Goal: Register for event/course

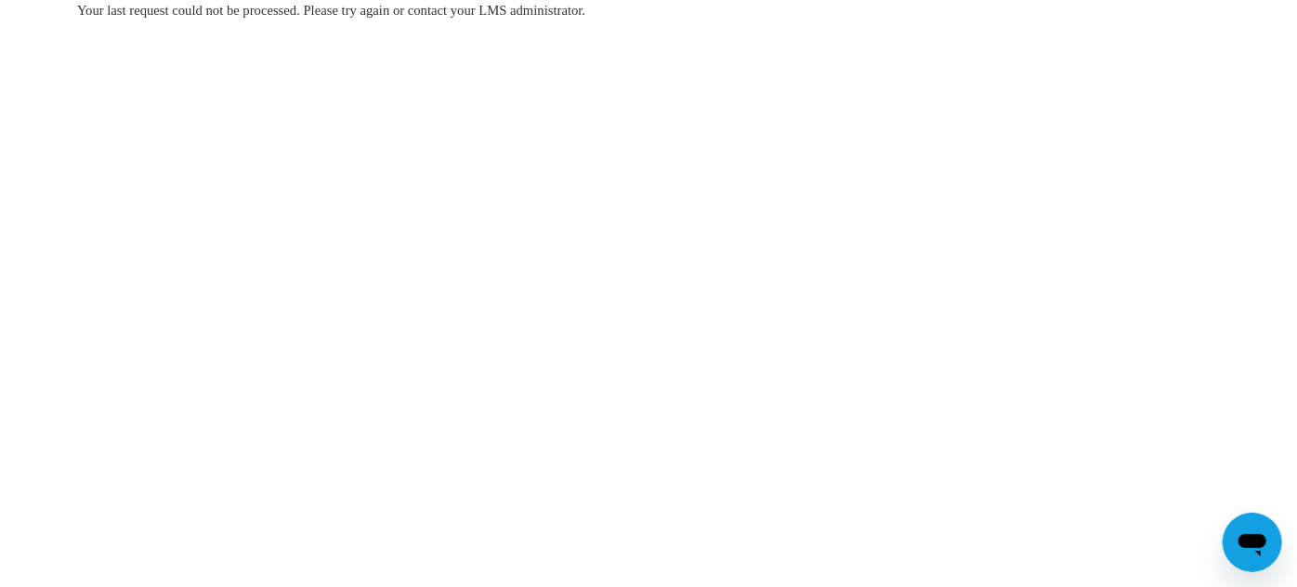
click at [345, 150] on body "Your last request could not be processed. Please try again or contact your LMS …" at bounding box center [648, 293] width 1297 height 587
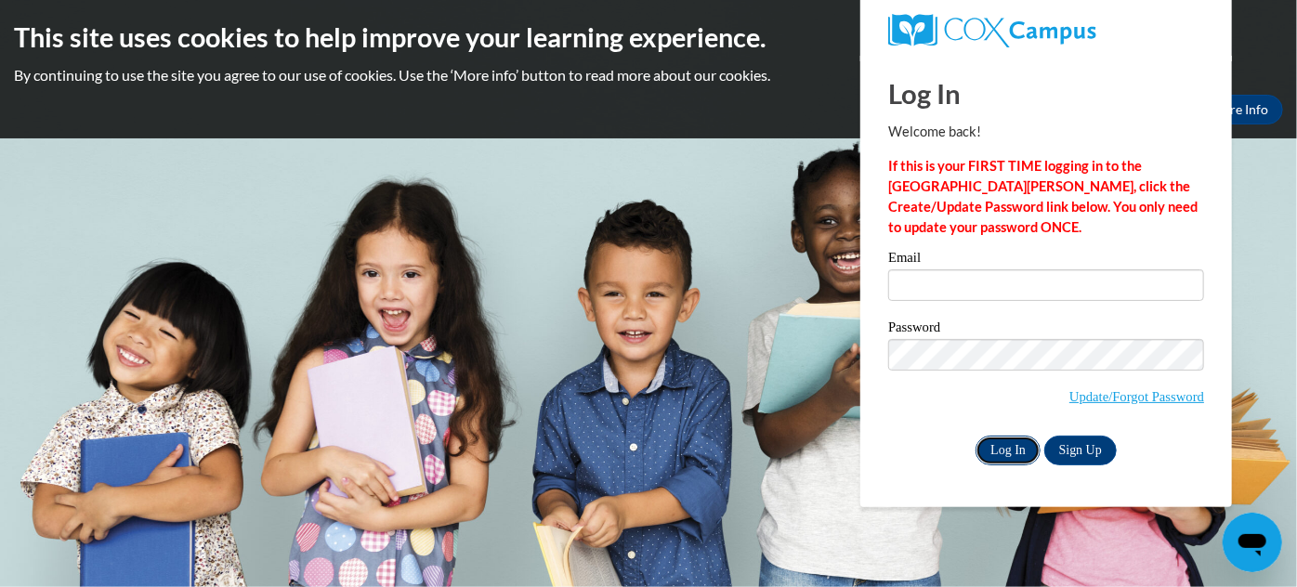
click at [1000, 450] on input "Log In" at bounding box center [1007, 451] width 65 height 30
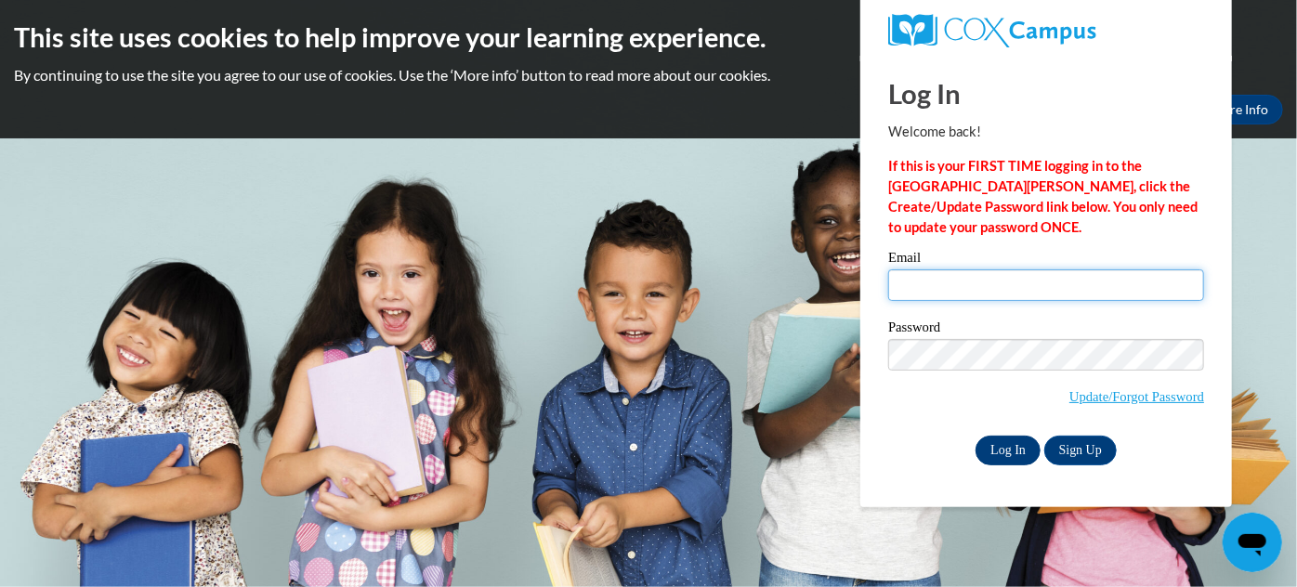
type input "[EMAIL_ADDRESS][DOMAIN_NAME]"
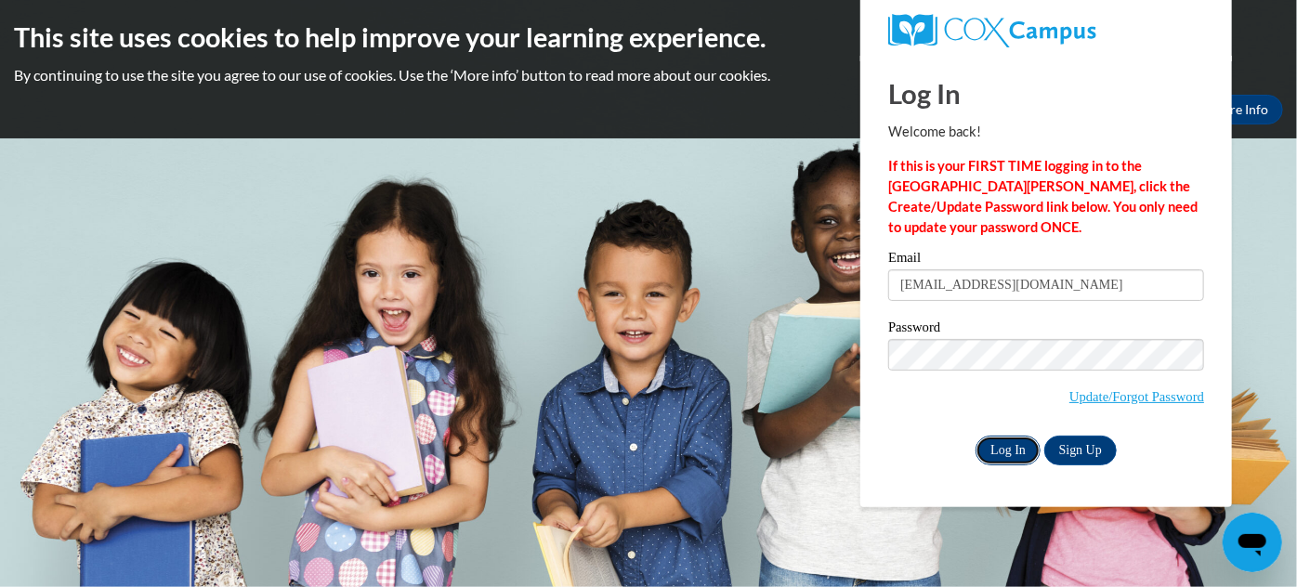
click at [1014, 452] on input "Log In" at bounding box center [1007, 451] width 65 height 30
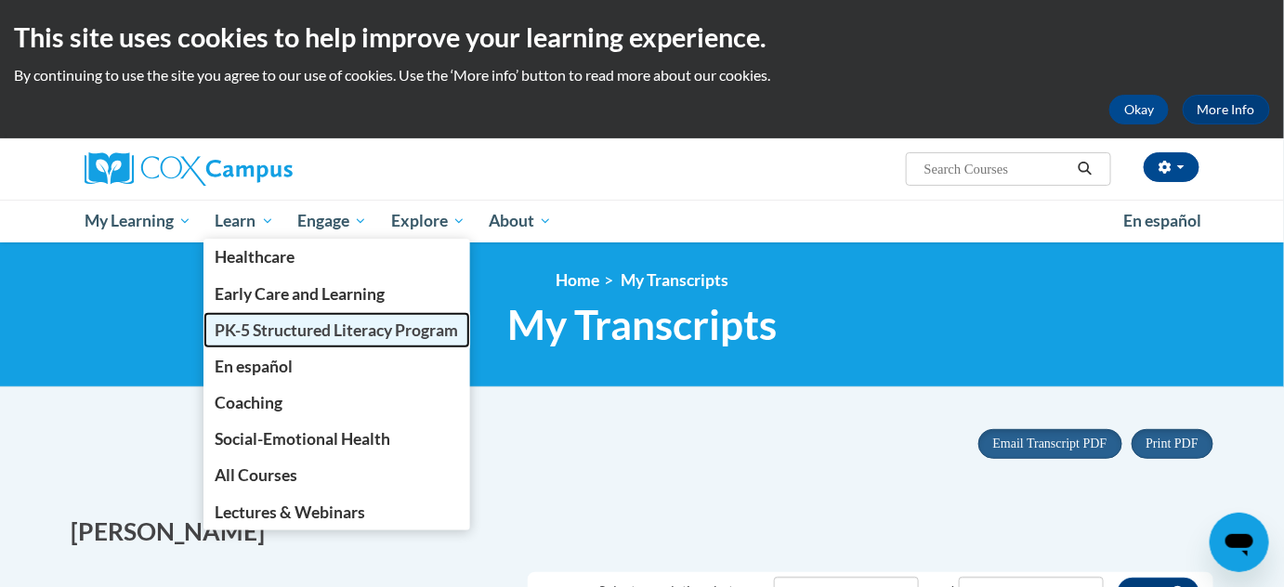
click at [255, 338] on span "PK-5 Structured Literacy Program" at bounding box center [337, 330] width 243 height 20
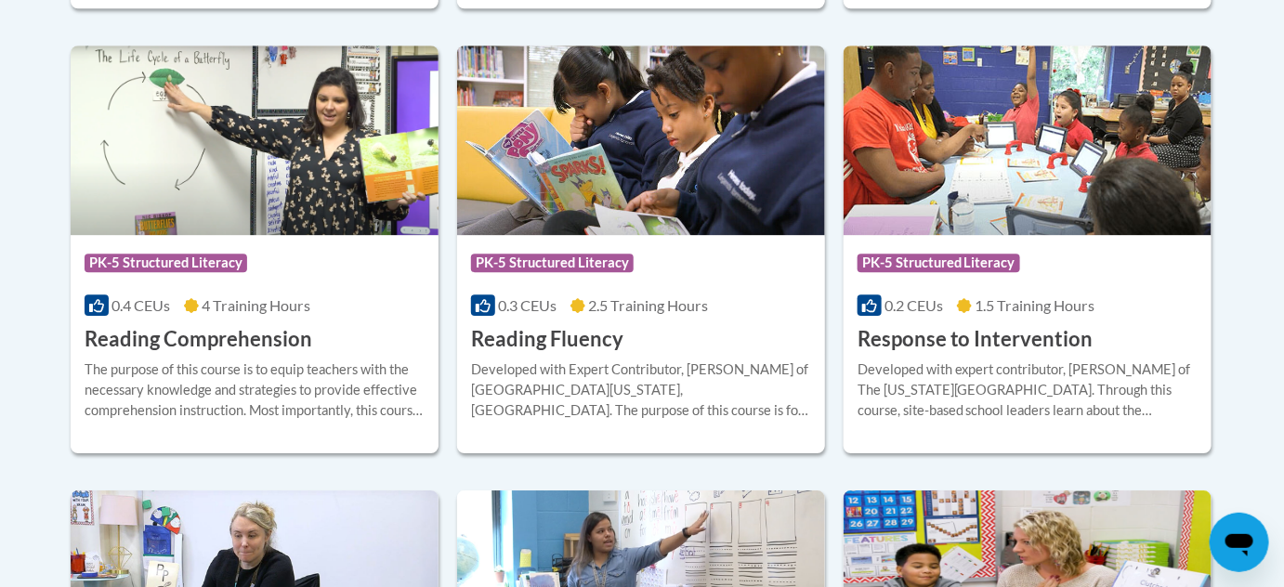
scroll to position [1758, 0]
click at [302, 307] on span "4 Training Hours" at bounding box center [256, 305] width 109 height 18
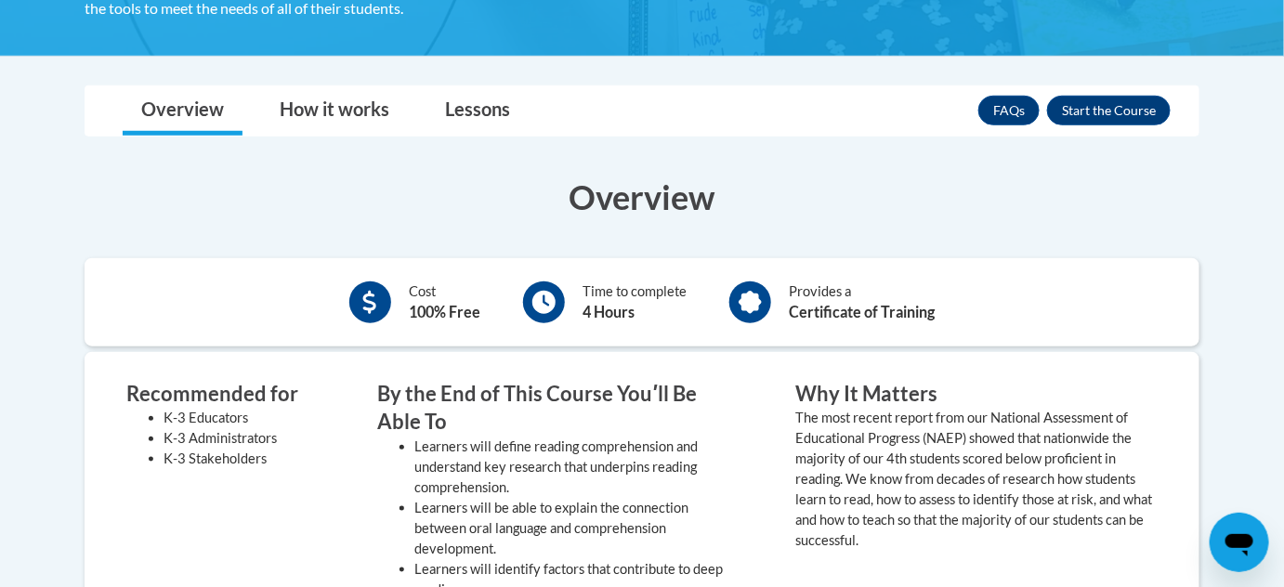
scroll to position [431, 0]
click at [1146, 110] on button "Enroll" at bounding box center [1109, 111] width 124 height 30
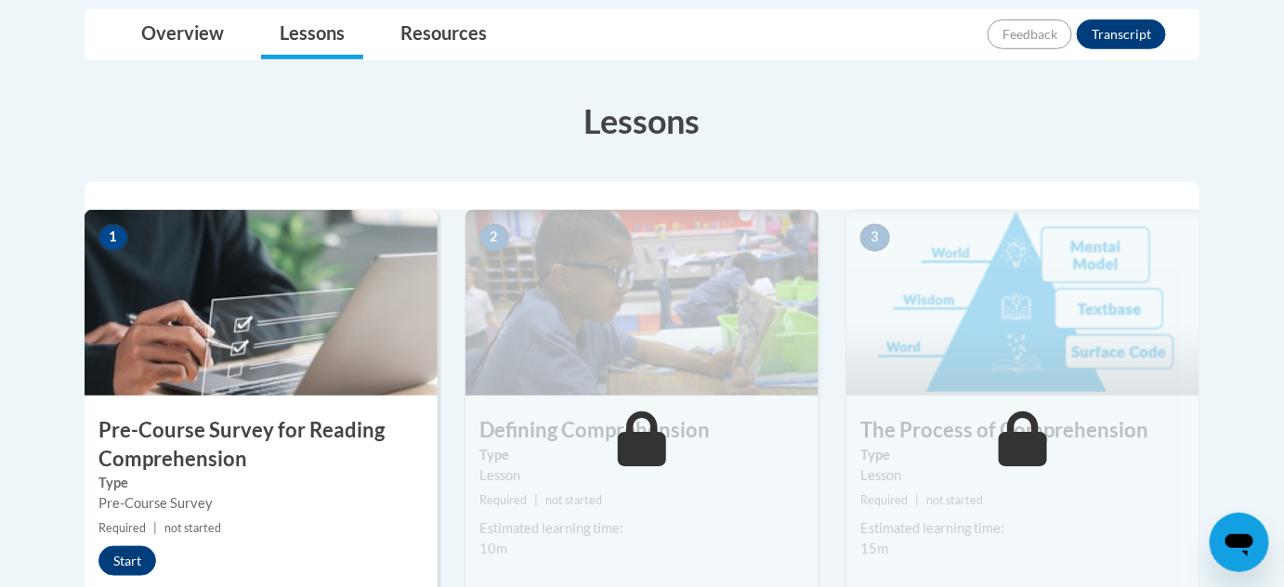
scroll to position [400, 0]
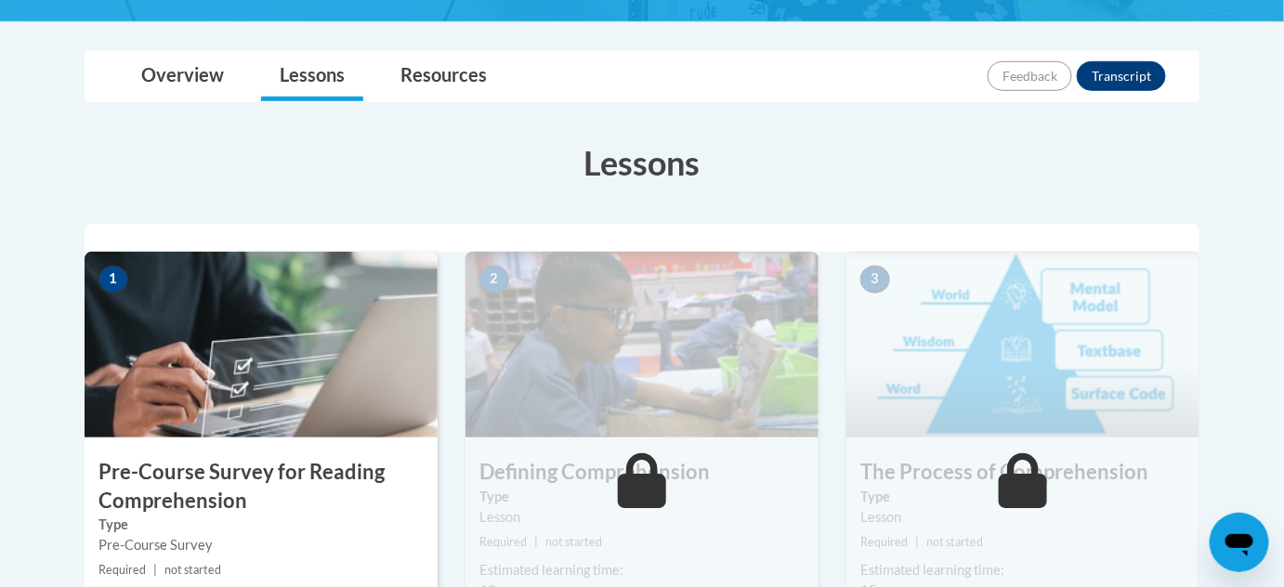
click at [241, 323] on img at bounding box center [261, 345] width 353 height 186
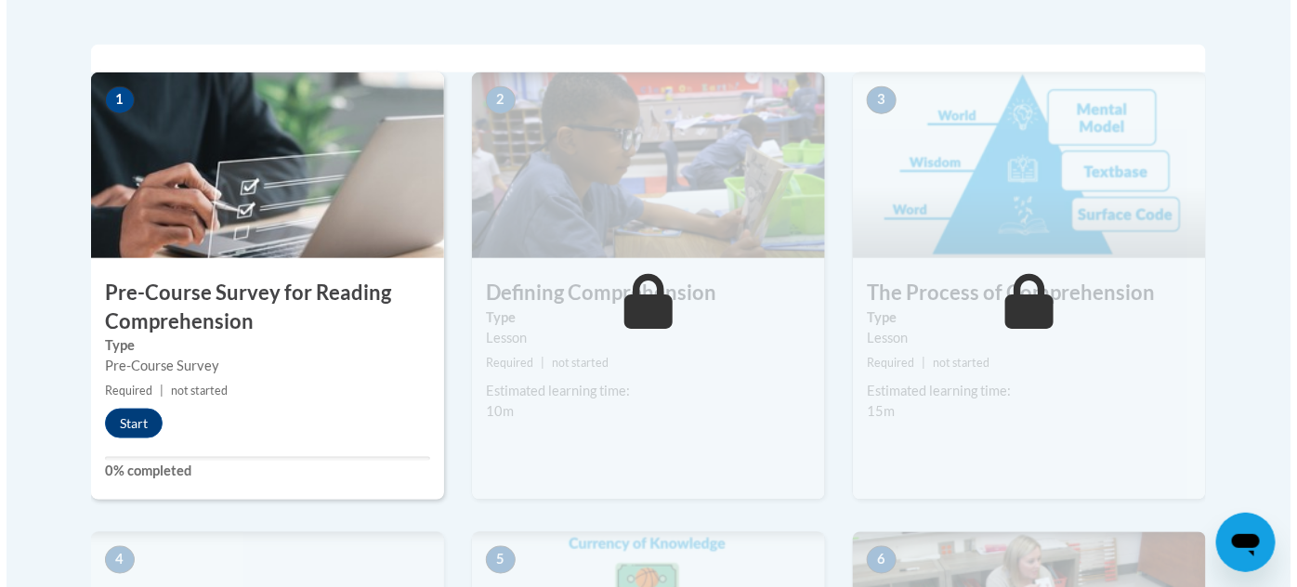
scroll to position [609, 0]
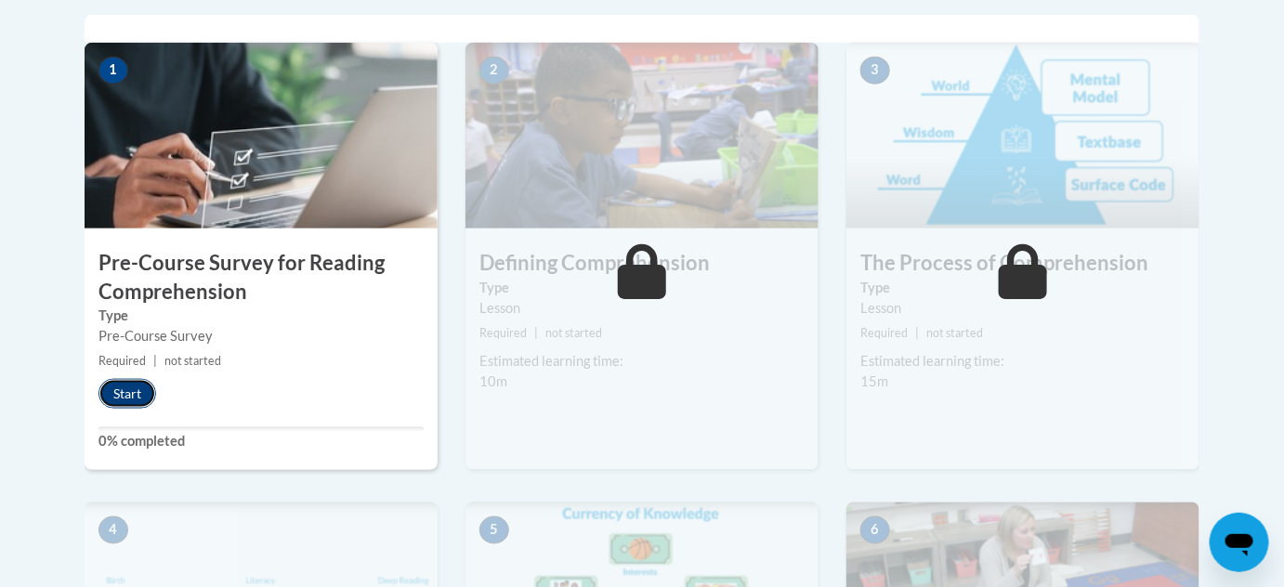
click at [136, 391] on button "Start" at bounding box center [127, 394] width 58 height 30
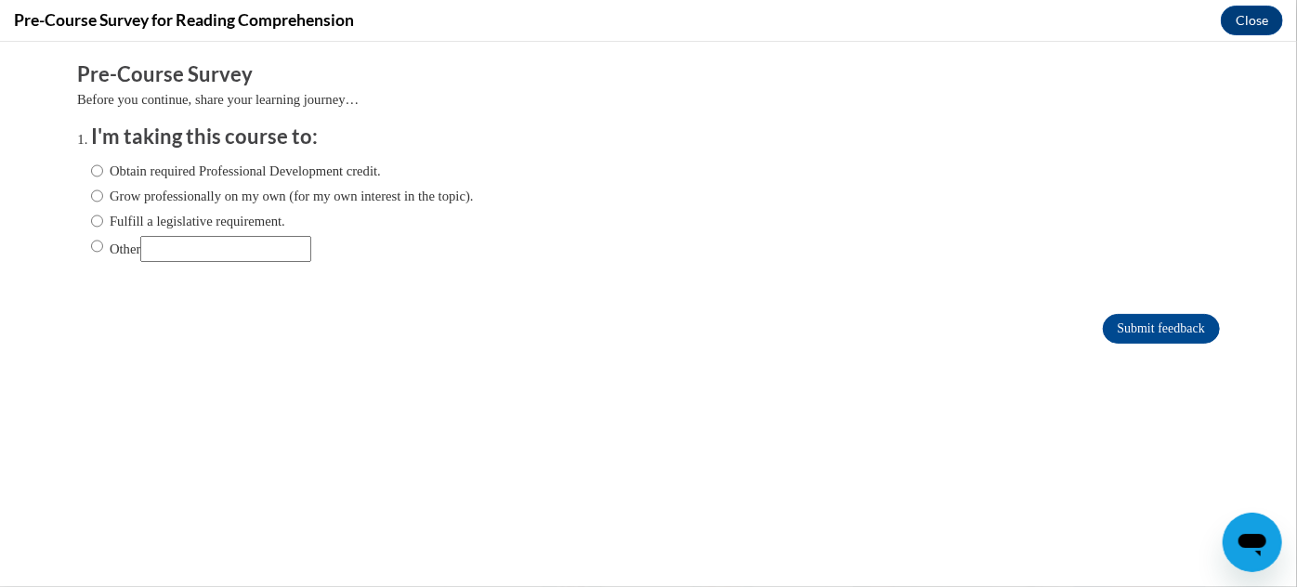
scroll to position [0, 0]
click at [91, 221] on input "Fulfill a legislative requirement." at bounding box center [97, 220] width 12 height 20
radio input "true"
click at [1118, 330] on input "Submit feedback" at bounding box center [1161, 328] width 117 height 30
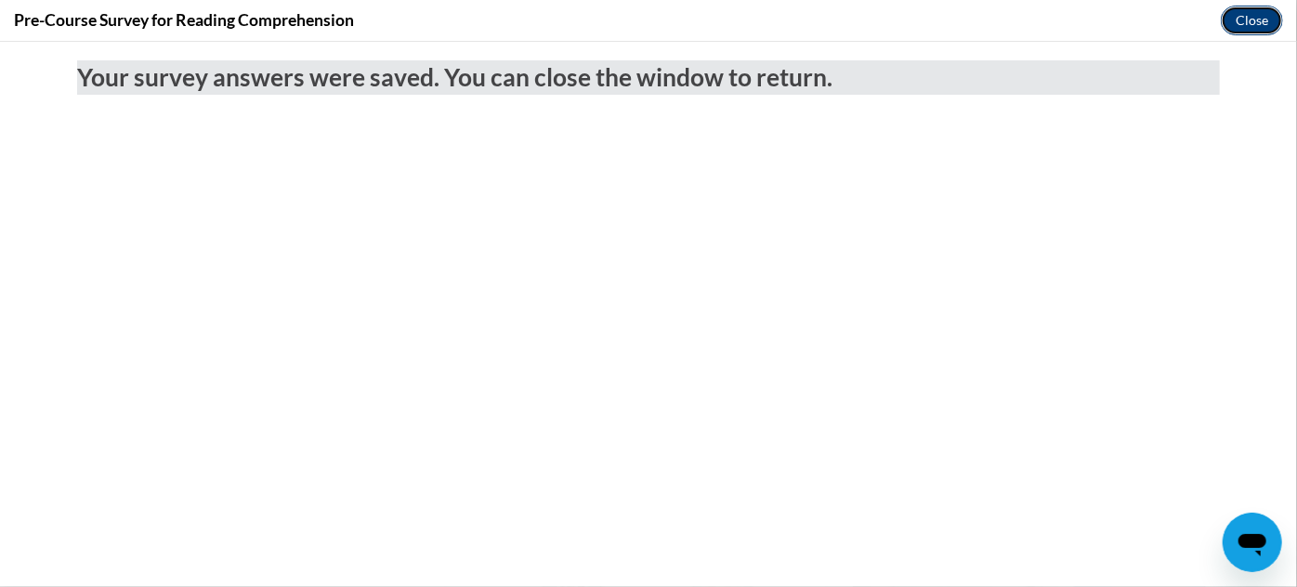
click at [1246, 13] on button "Close" at bounding box center [1252, 21] width 62 height 30
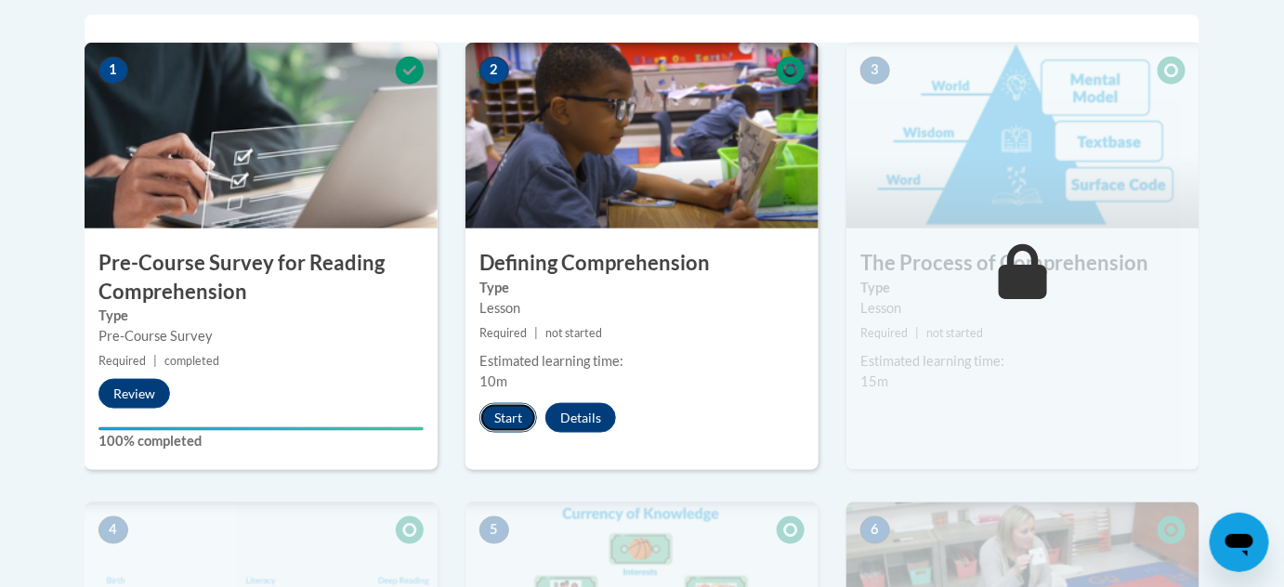
click at [508, 421] on button "Start" at bounding box center [508, 418] width 58 height 30
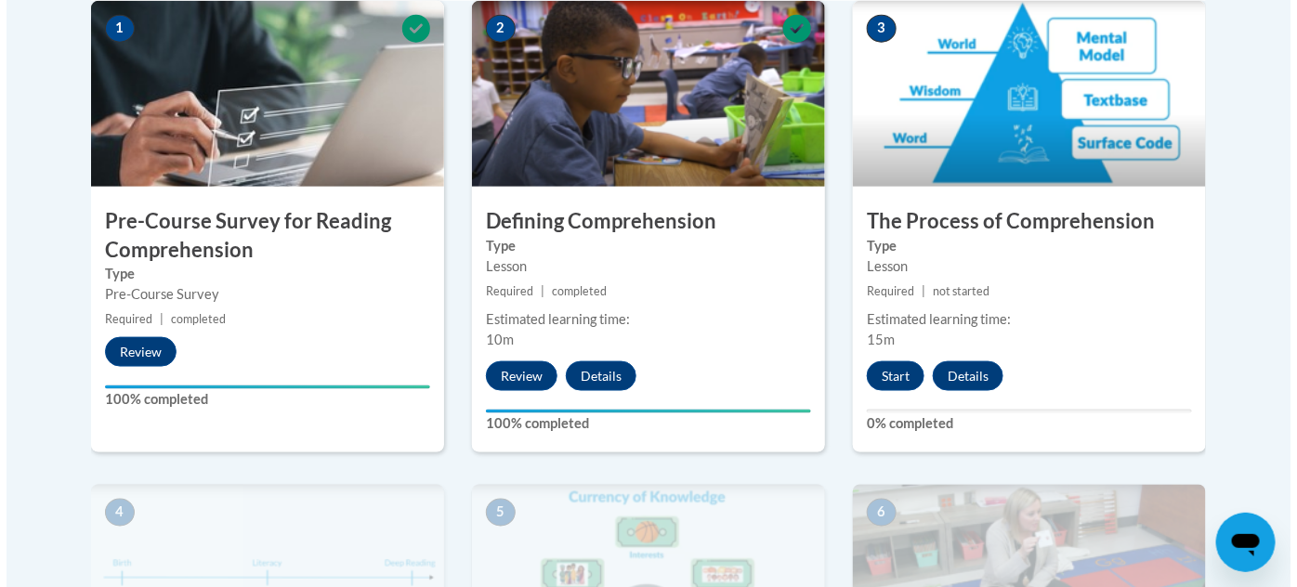
scroll to position [655, 0]
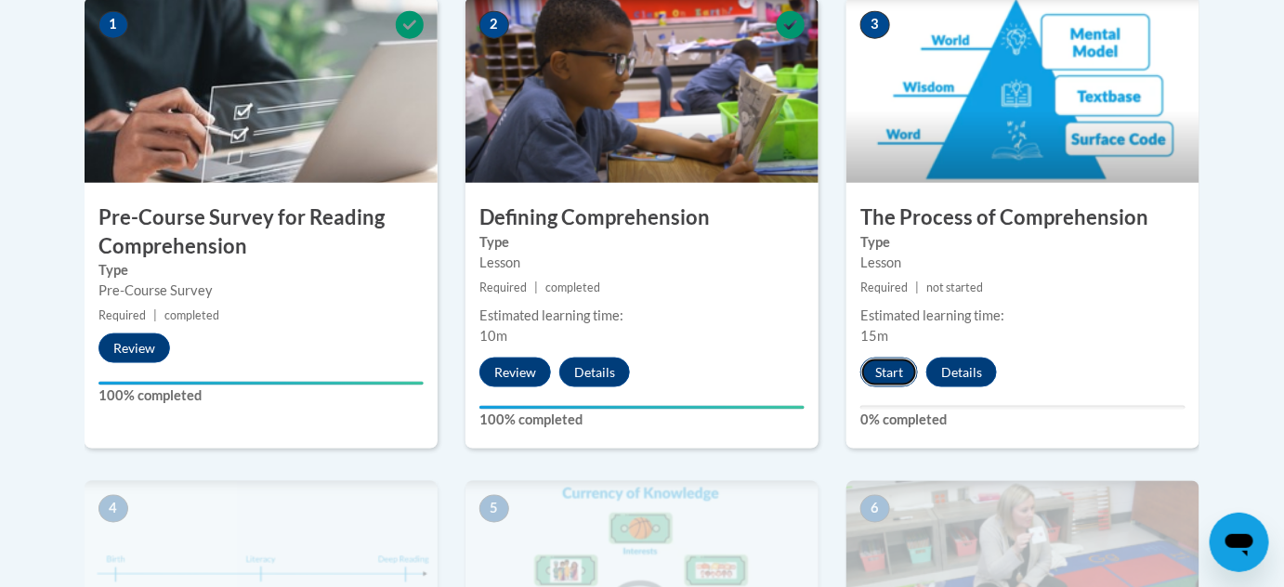
click at [883, 375] on button "Start" at bounding box center [889, 373] width 58 height 30
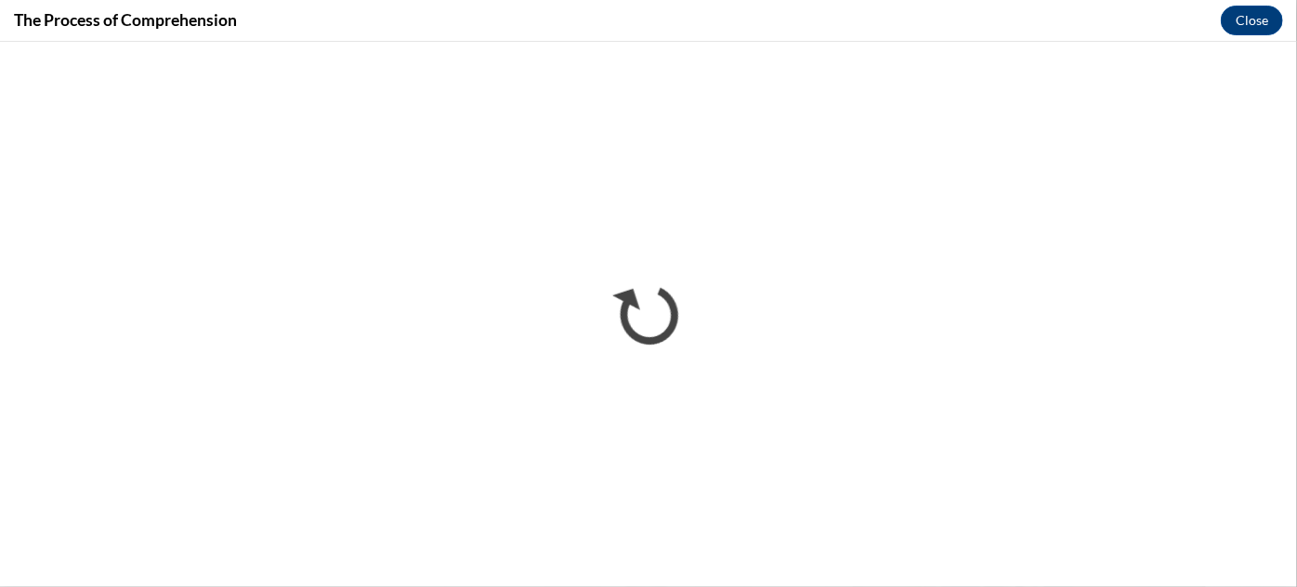
scroll to position [0, 0]
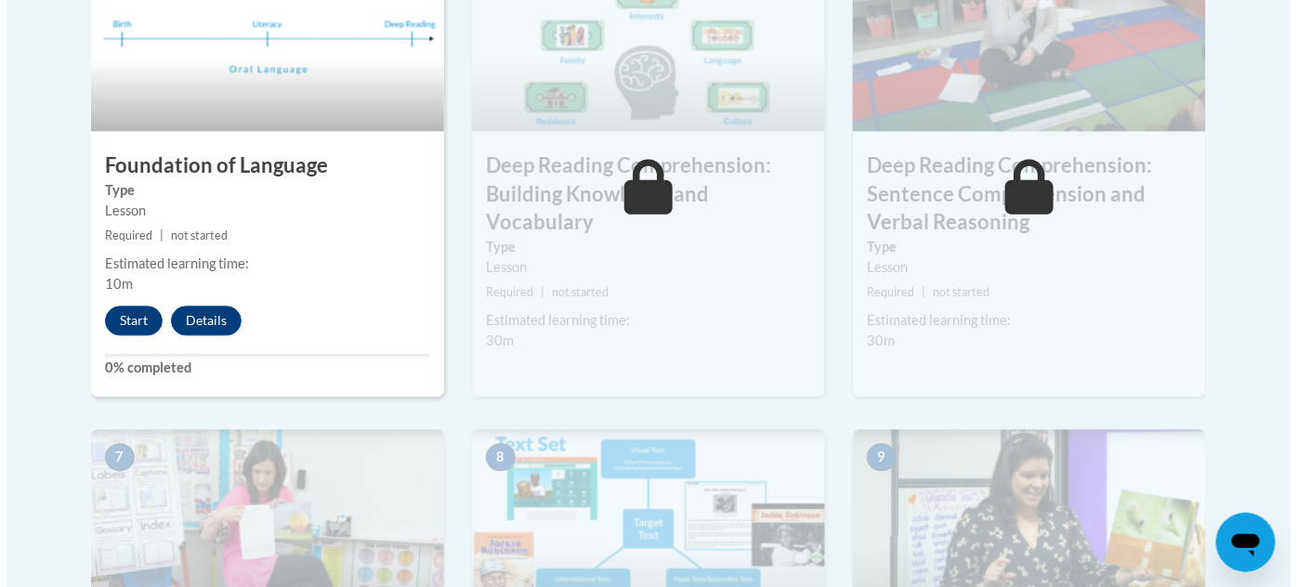
scroll to position [1061, 0]
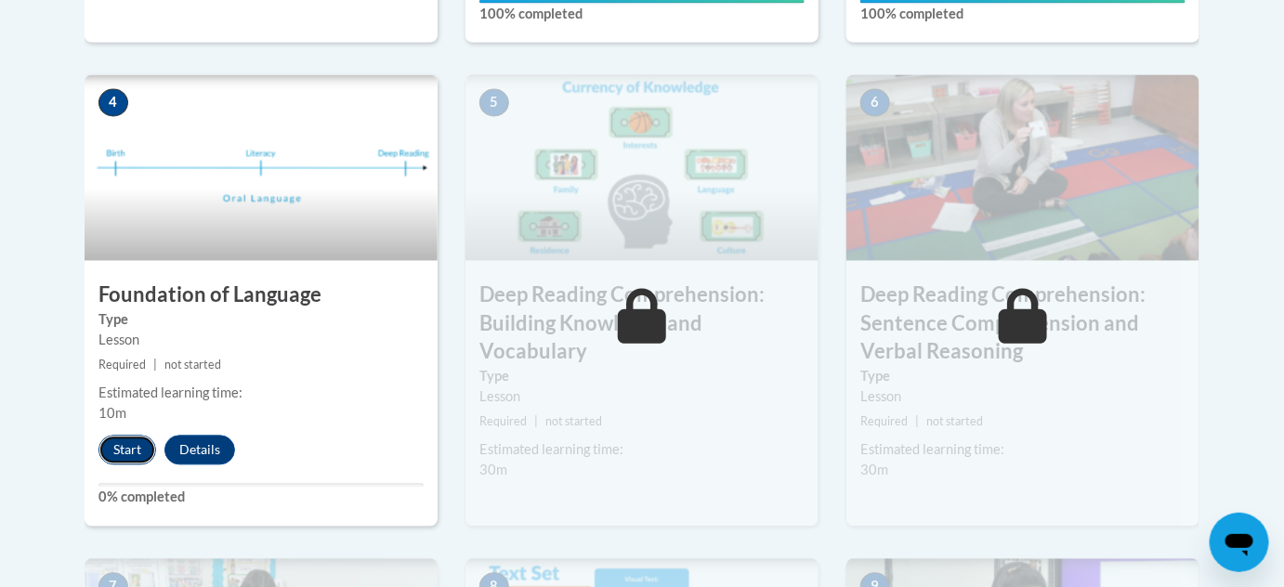
click at [119, 450] on button "Start" at bounding box center [127, 451] width 58 height 30
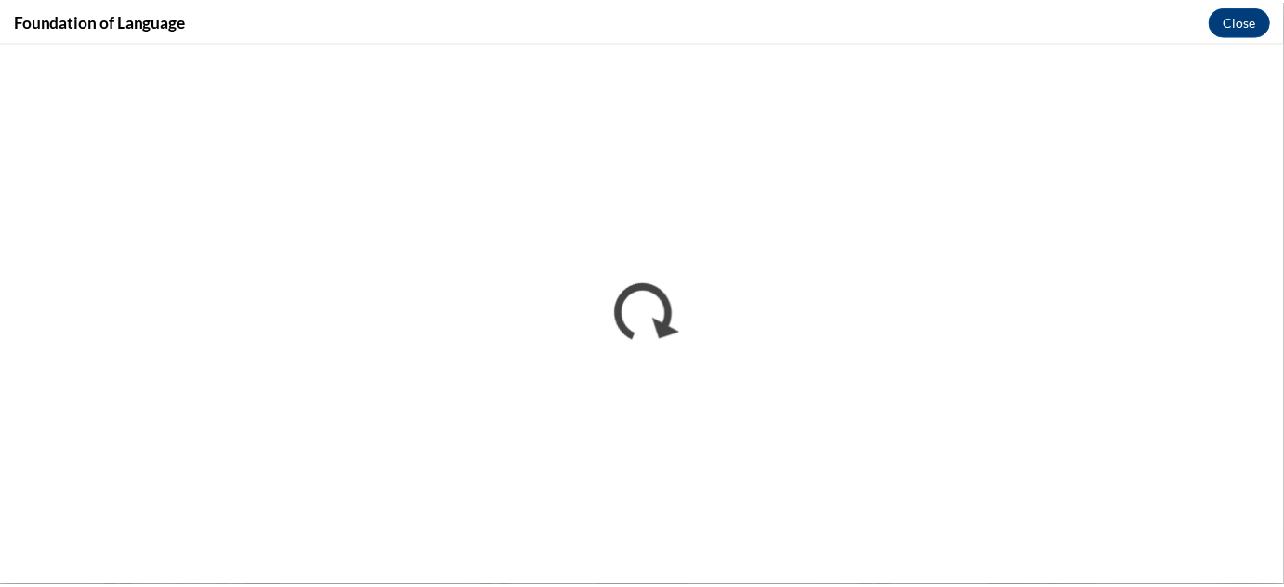
scroll to position [0, 0]
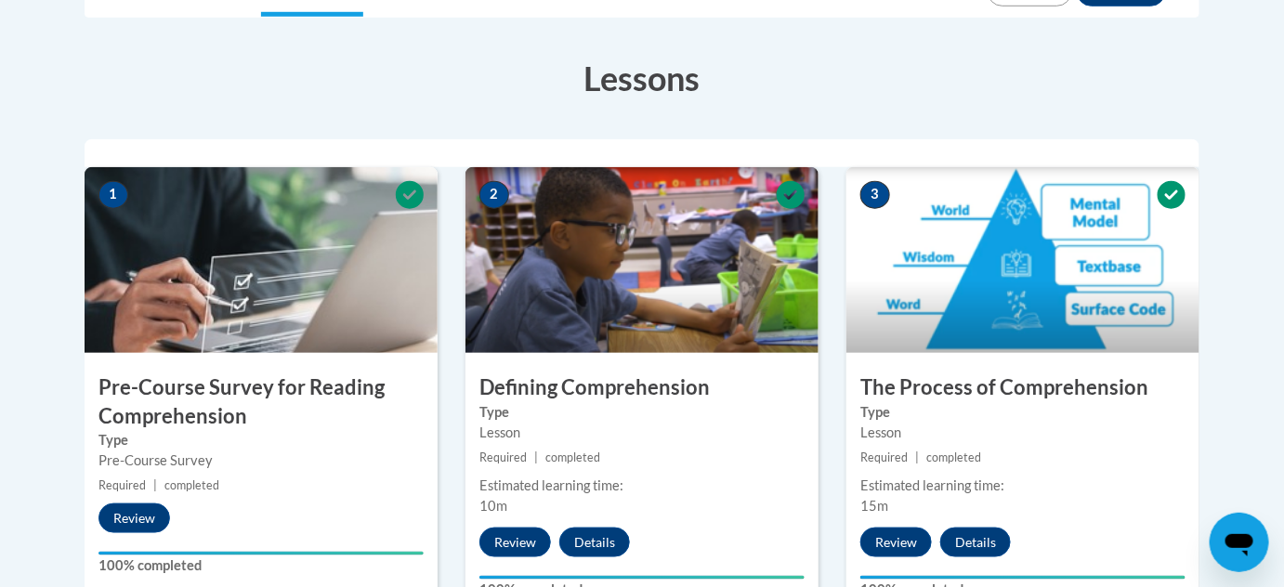
scroll to position [444, 0]
